Goal: Find specific page/section: Find specific page/section

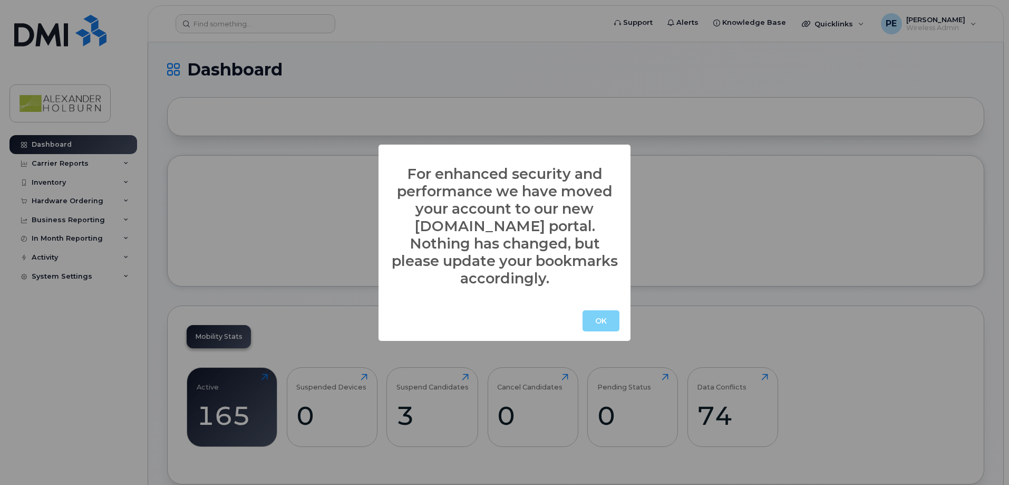
click at [605, 313] on button "OK" at bounding box center [601, 320] width 37 height 21
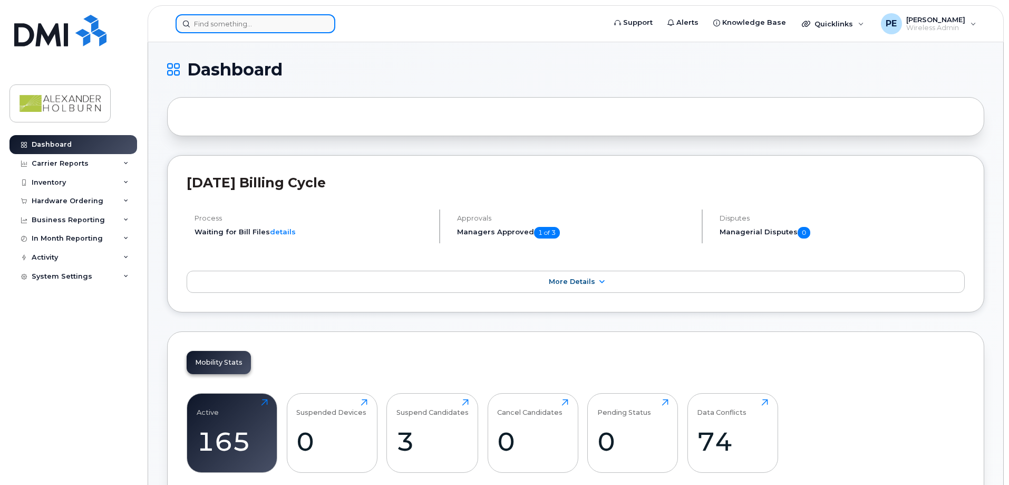
click at [233, 27] on input at bounding box center [256, 23] width 160 height 19
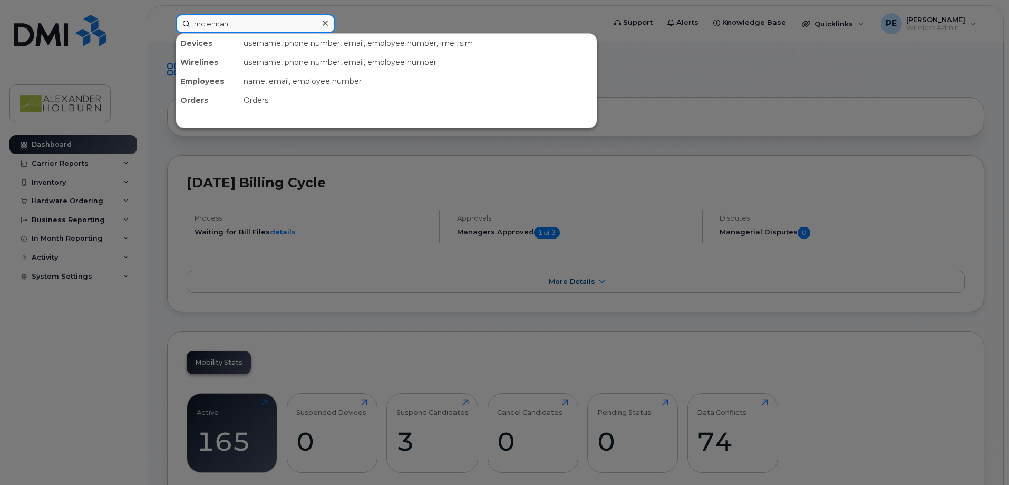
type input "mclennan"
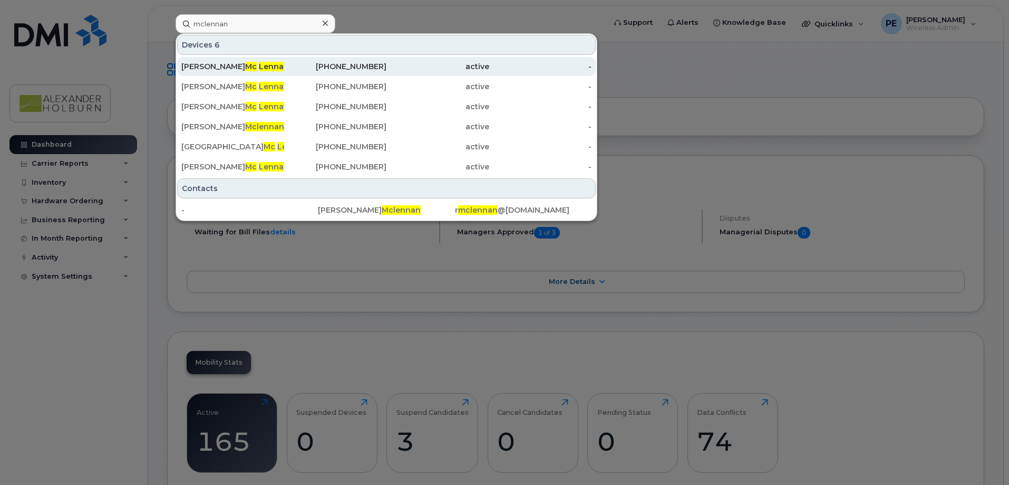
click at [259, 70] on span "Lennan" at bounding box center [274, 66] width 30 height 9
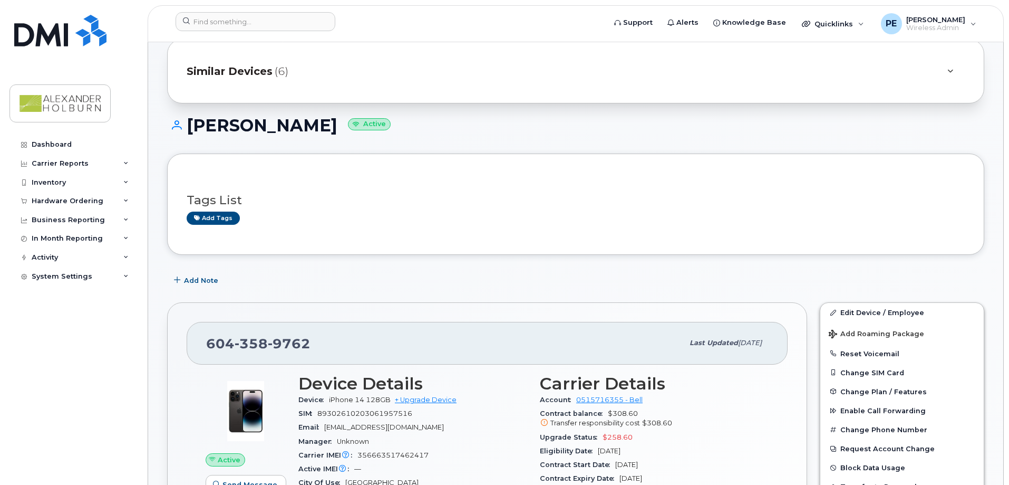
scroll to position [53, 0]
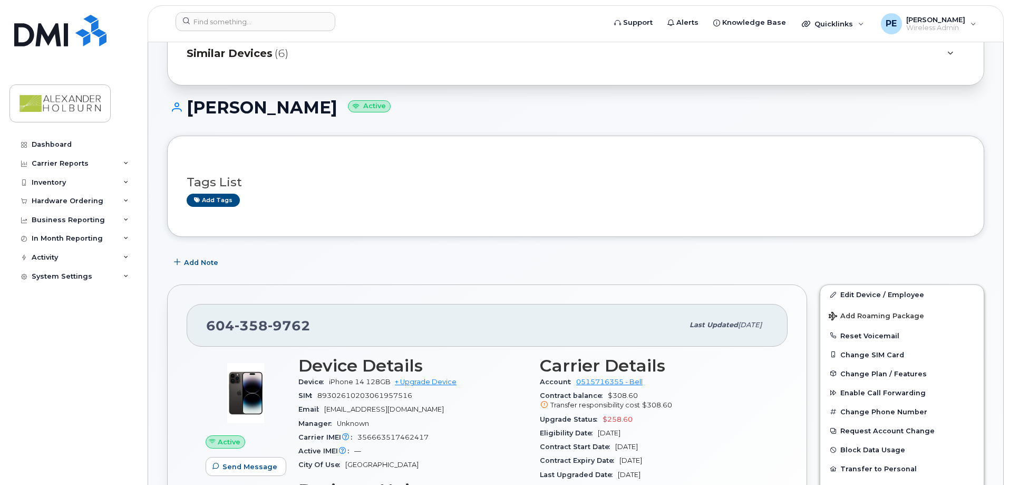
click at [214, 55] on span "Similar Devices" at bounding box center [230, 53] width 86 height 15
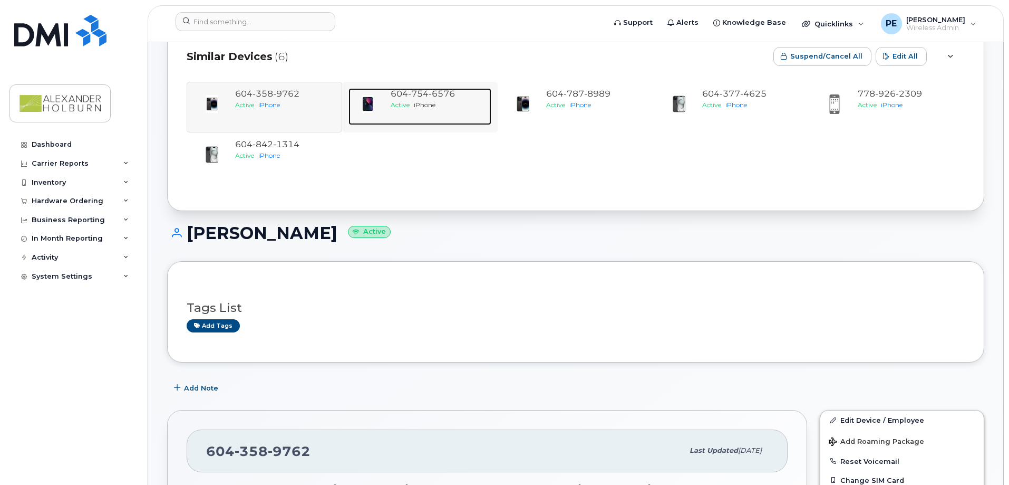
click at [404, 98] on span "604 754 6576" at bounding box center [423, 94] width 64 height 10
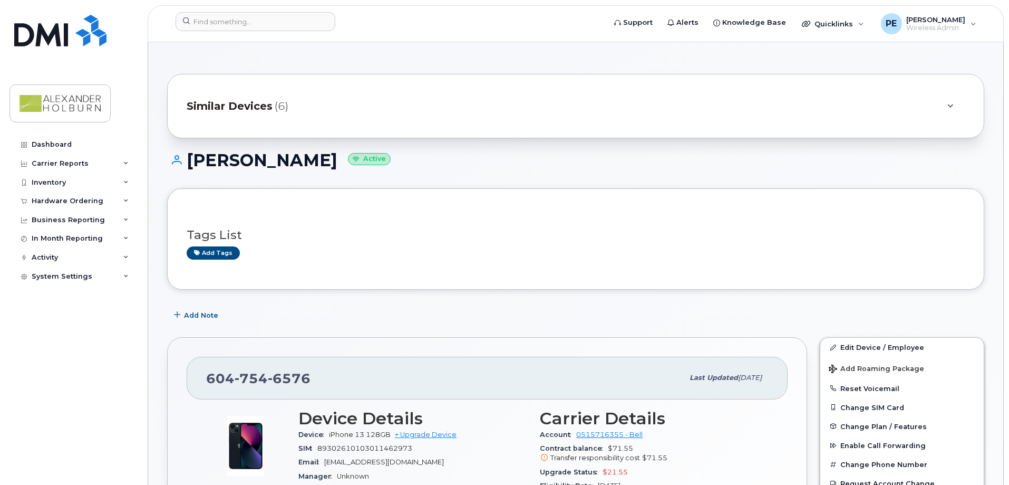
click at [269, 109] on span "Similar Devices" at bounding box center [230, 106] width 86 height 15
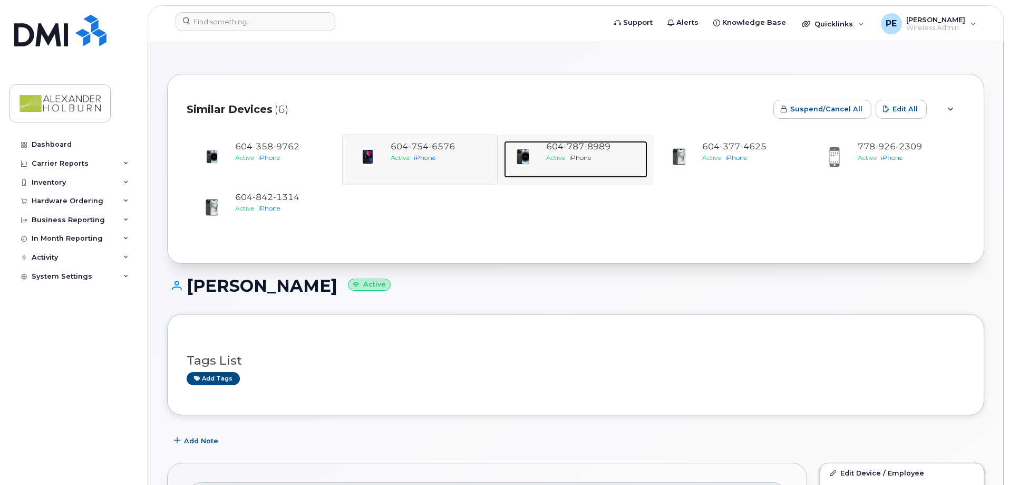
click at [591, 156] on span "iPhone" at bounding box center [581, 157] width 22 height 8
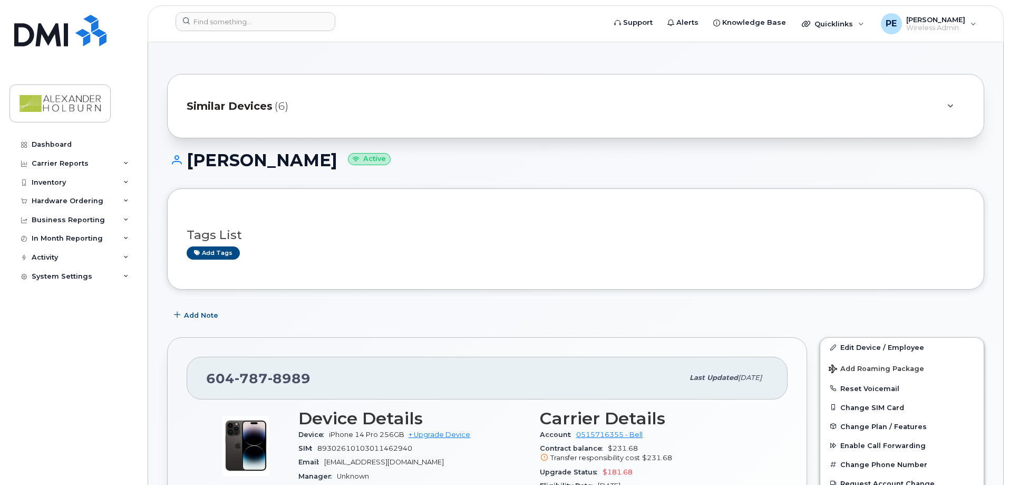
click at [269, 111] on span "Similar Devices" at bounding box center [230, 106] width 86 height 15
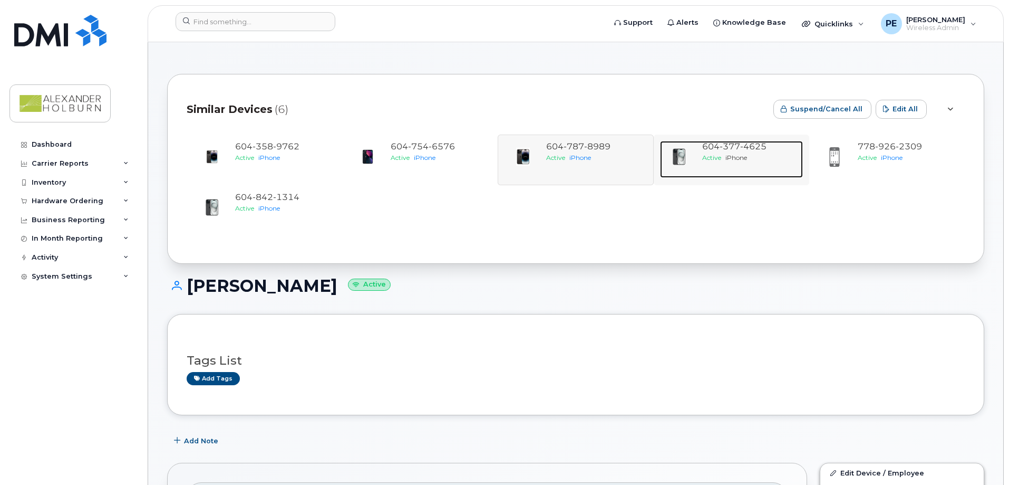
click at [756, 155] on div "Active iPhone" at bounding box center [750, 157] width 97 height 9
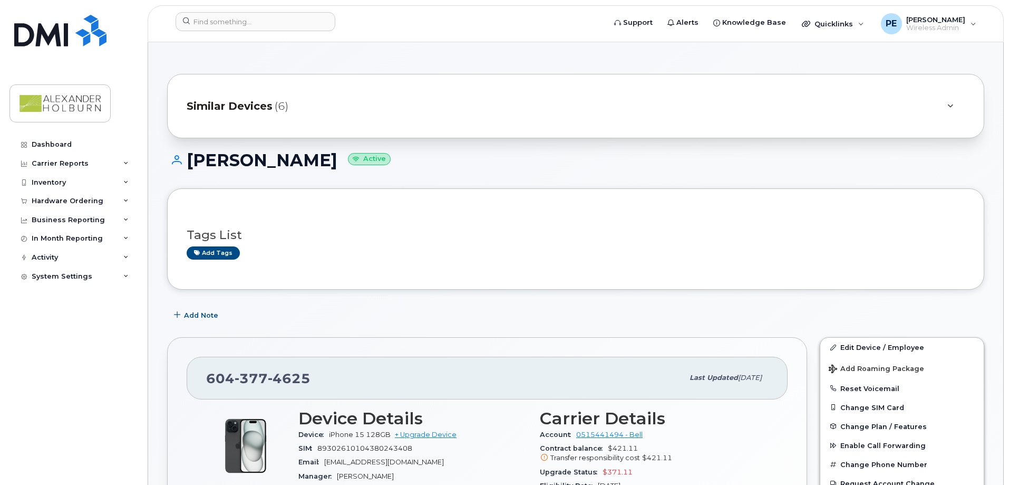
click at [245, 108] on span "Similar Devices" at bounding box center [230, 106] width 86 height 15
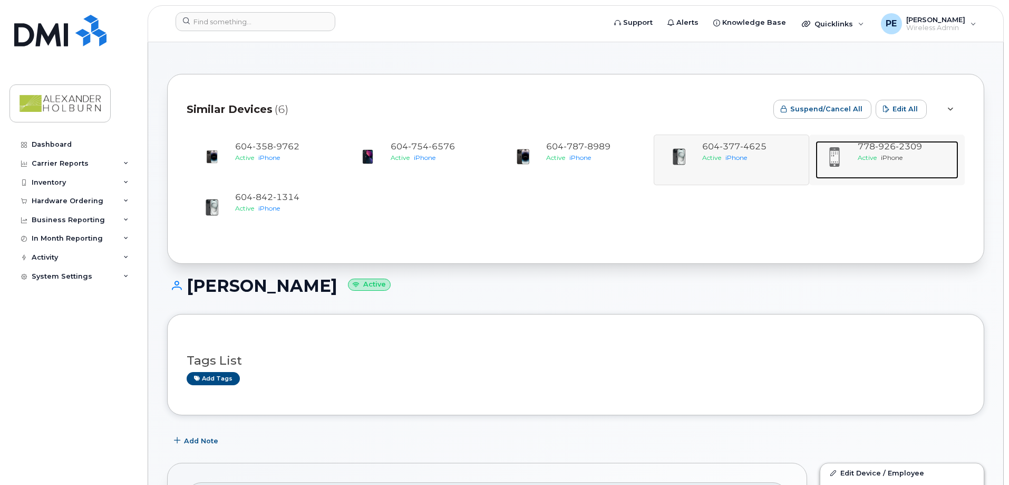
click at [869, 150] on span "778 926 2309" at bounding box center [890, 146] width 64 height 10
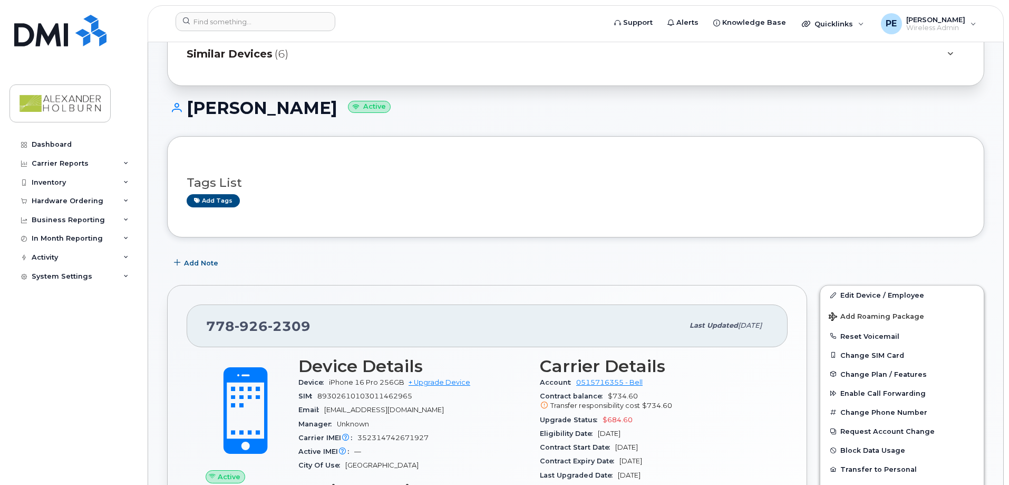
scroll to position [53, 0]
click at [247, 56] on span "Similar Devices" at bounding box center [230, 53] width 86 height 15
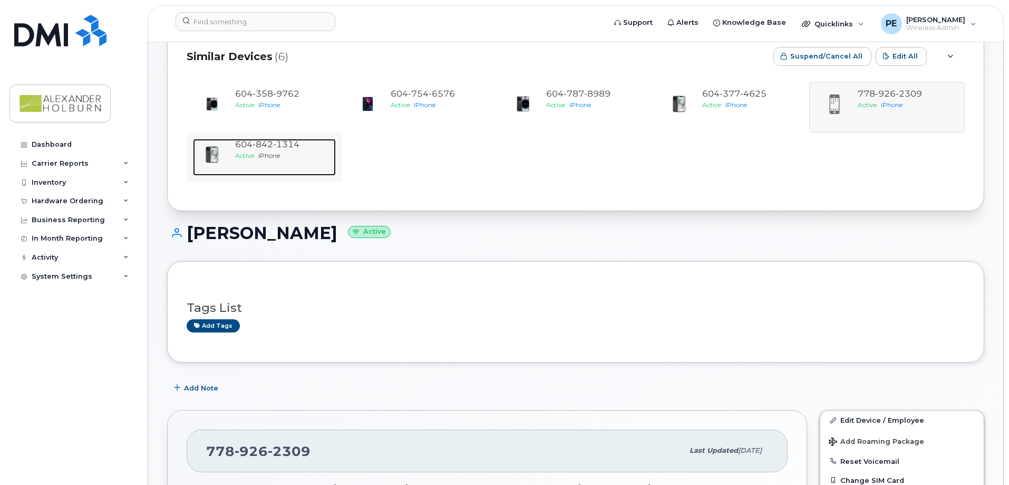
click at [258, 143] on span "842" at bounding box center [263, 144] width 21 height 10
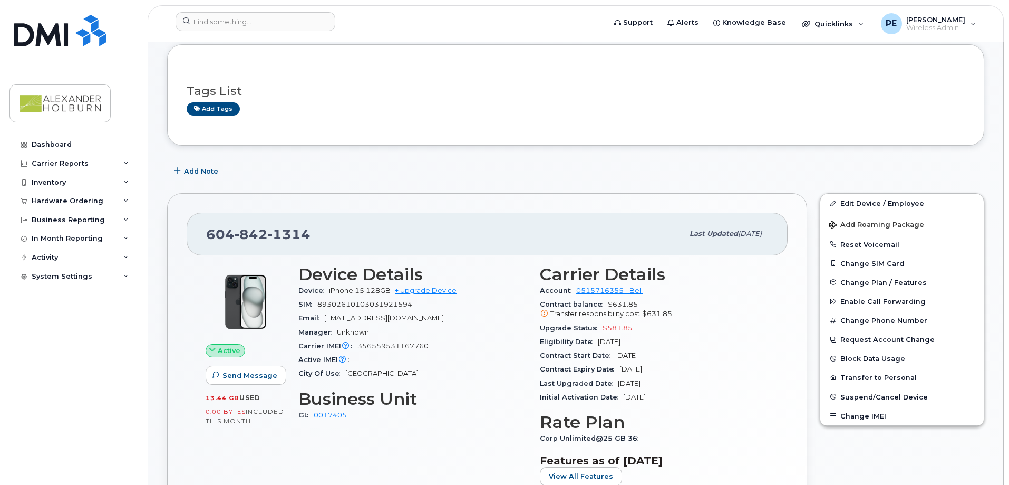
scroll to position [158, 0]
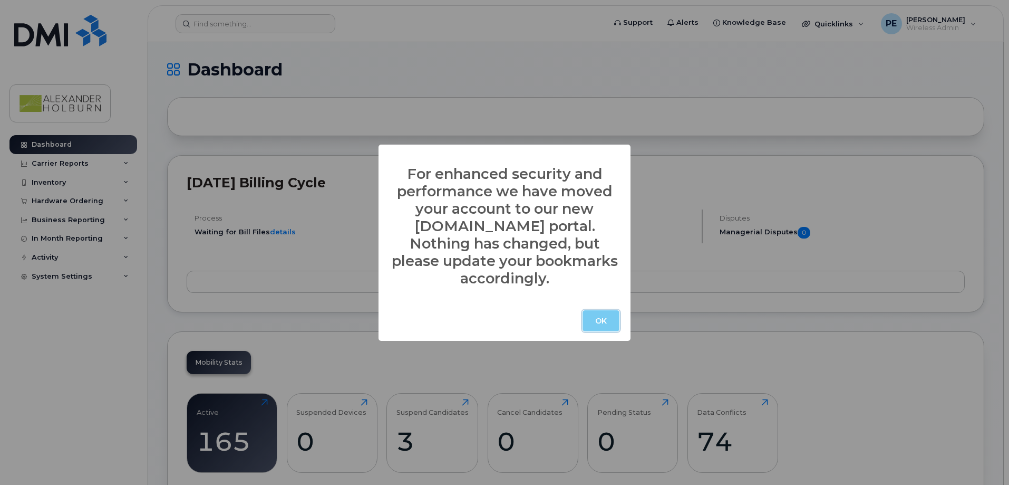
click at [610, 310] on button "OK" at bounding box center [601, 320] width 37 height 21
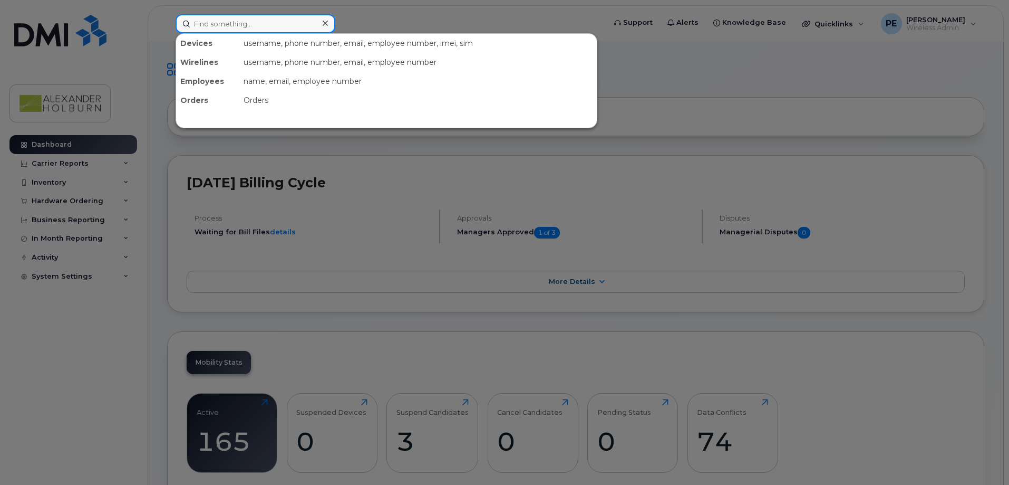
click at [226, 31] on input at bounding box center [256, 23] width 160 height 19
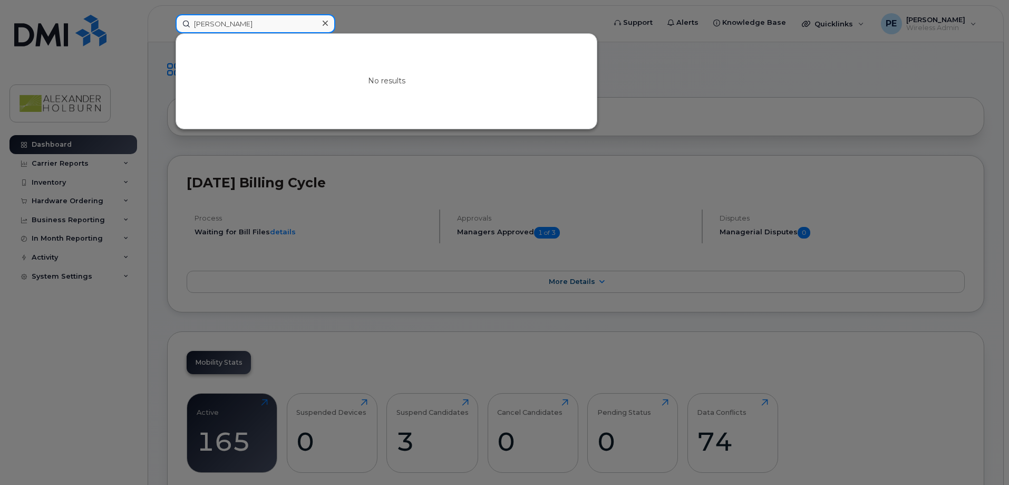
type input "naomi"
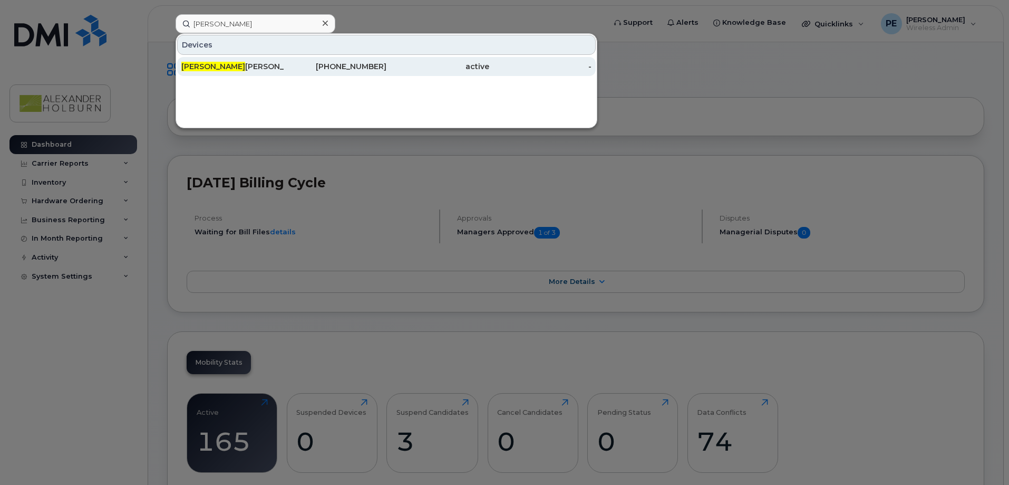
click at [257, 69] on div "Naomi Krueger" at bounding box center [232, 66] width 103 height 11
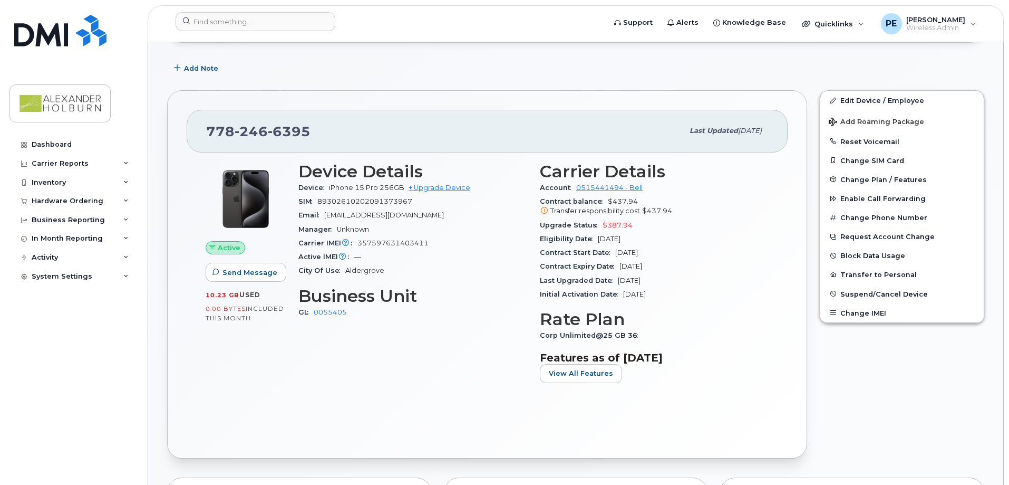
scroll to position [158, 0]
drag, startPoint x: 361, startPoint y: 187, endPoint x: 388, endPoint y: 188, distance: 26.4
click at [388, 188] on span "iPhone 15 Pro 256GB" at bounding box center [366, 186] width 75 height 8
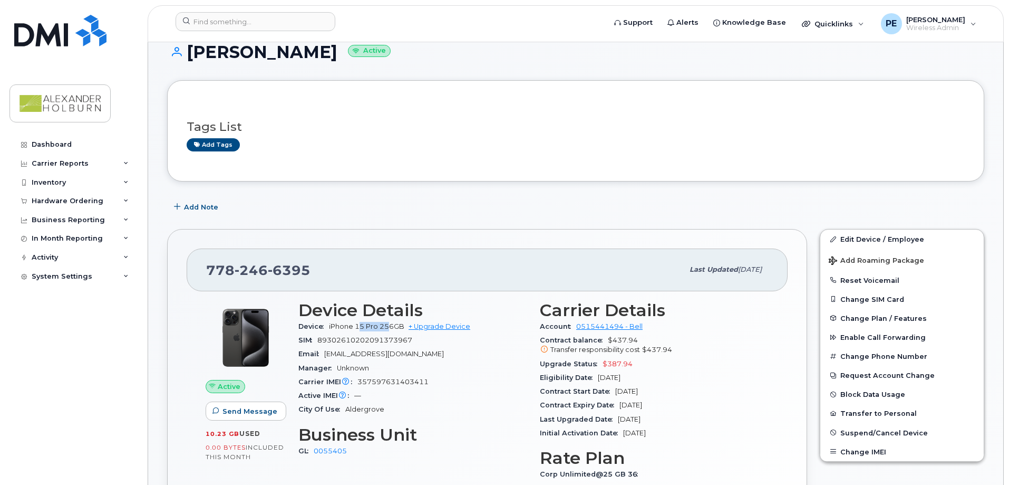
scroll to position [0, 0]
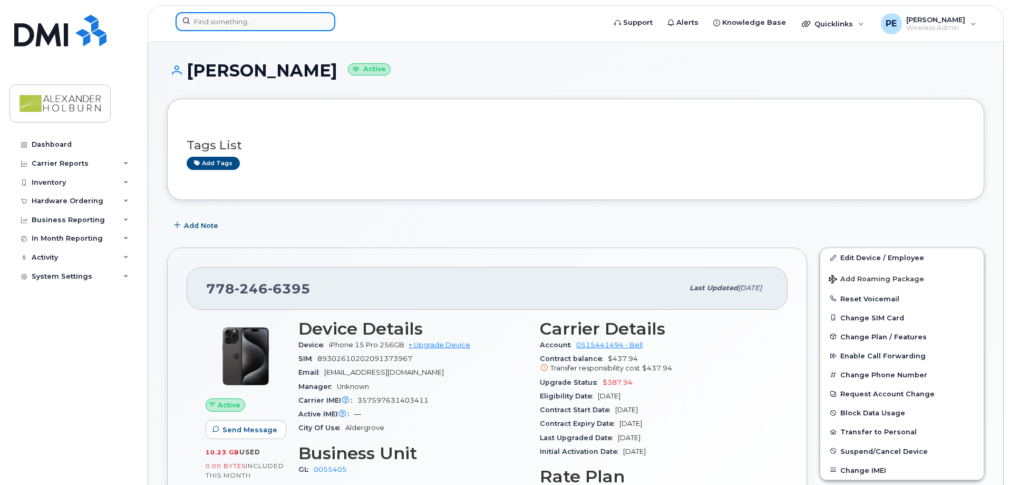
click at [207, 21] on input at bounding box center [256, 21] width 160 height 19
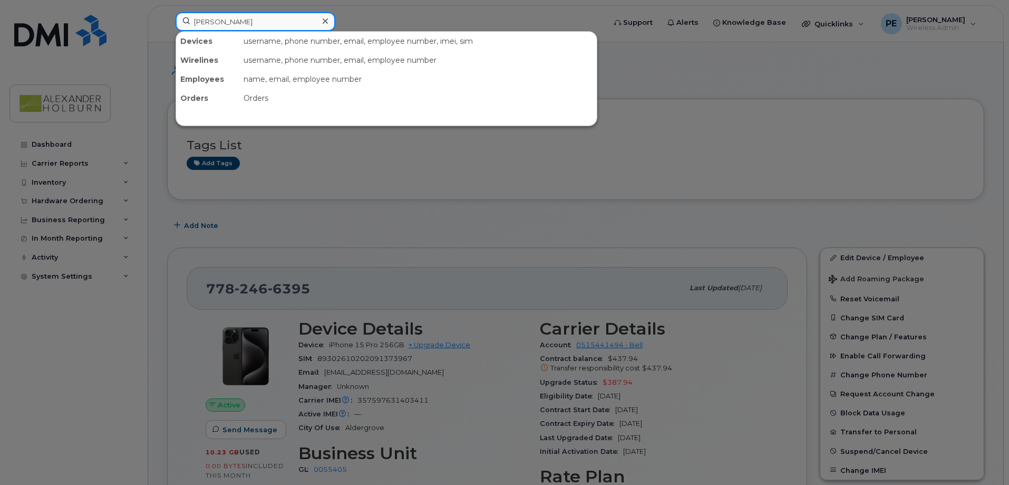
type input "toni"
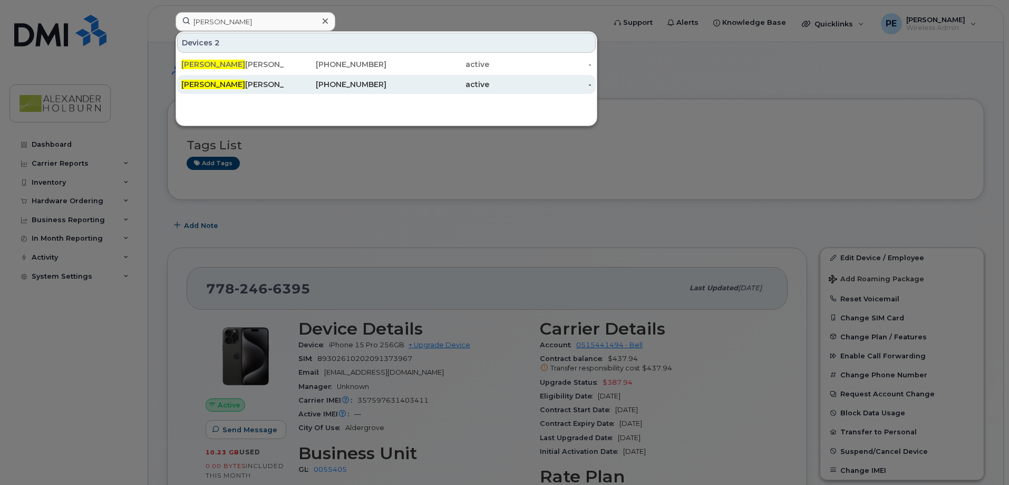
click at [236, 84] on div "Toni Maselli" at bounding box center [232, 84] width 103 height 11
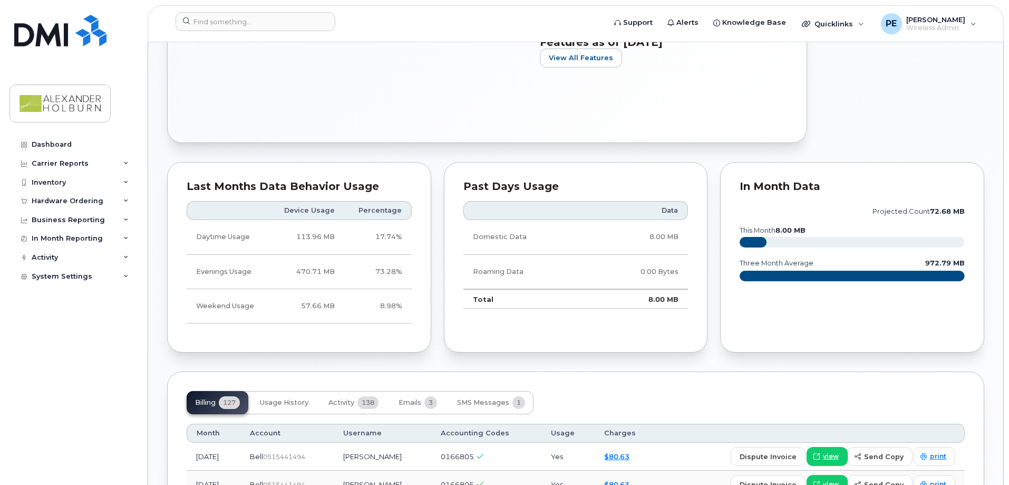
scroll to position [527, 0]
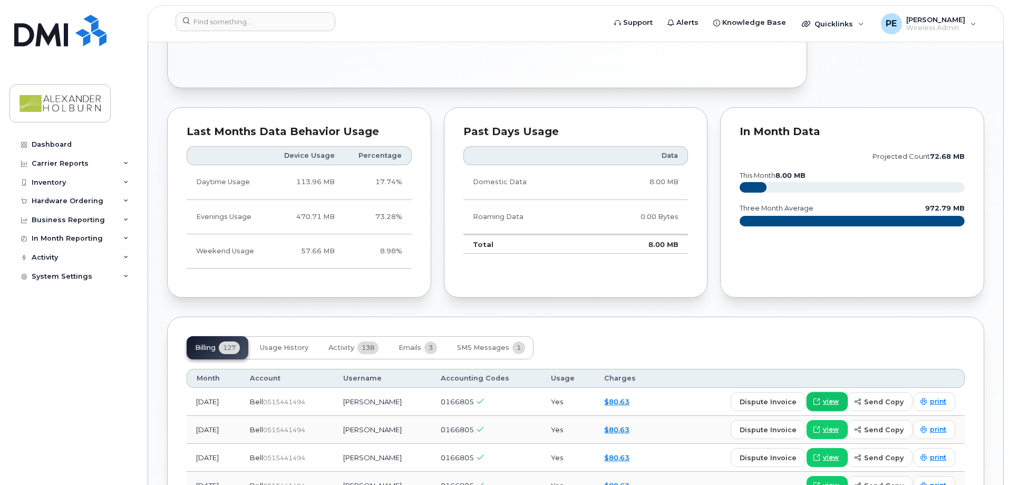
click at [838, 403] on span "view" at bounding box center [831, 401] width 16 height 9
